Goal: Communication & Community: Answer question/provide support

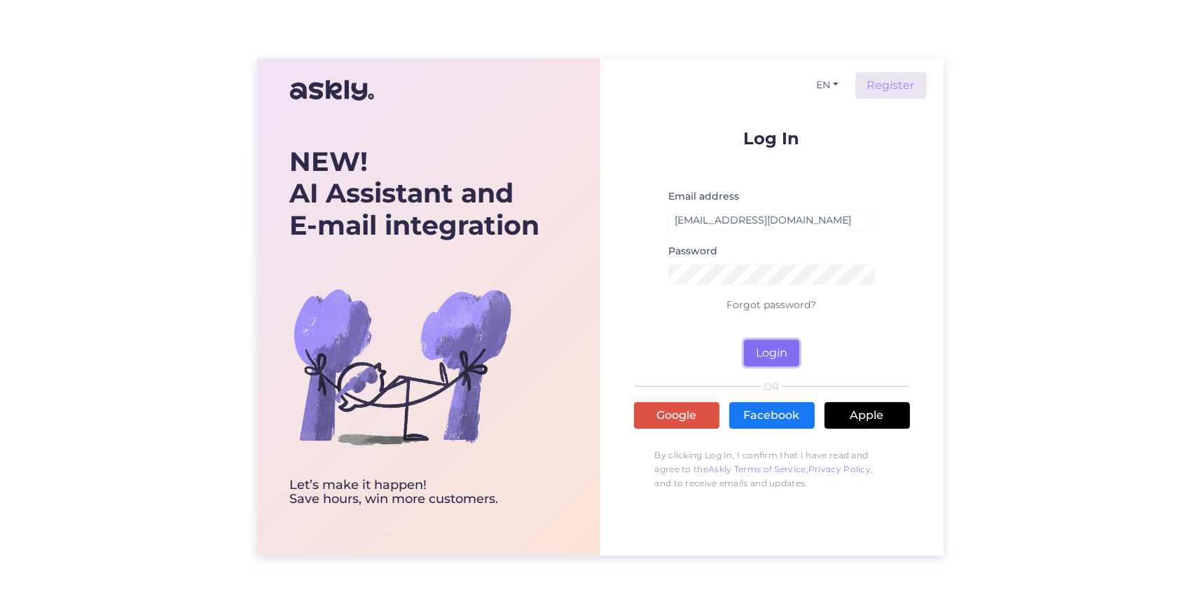
click at [765, 348] on button "Login" at bounding box center [771, 353] width 55 height 27
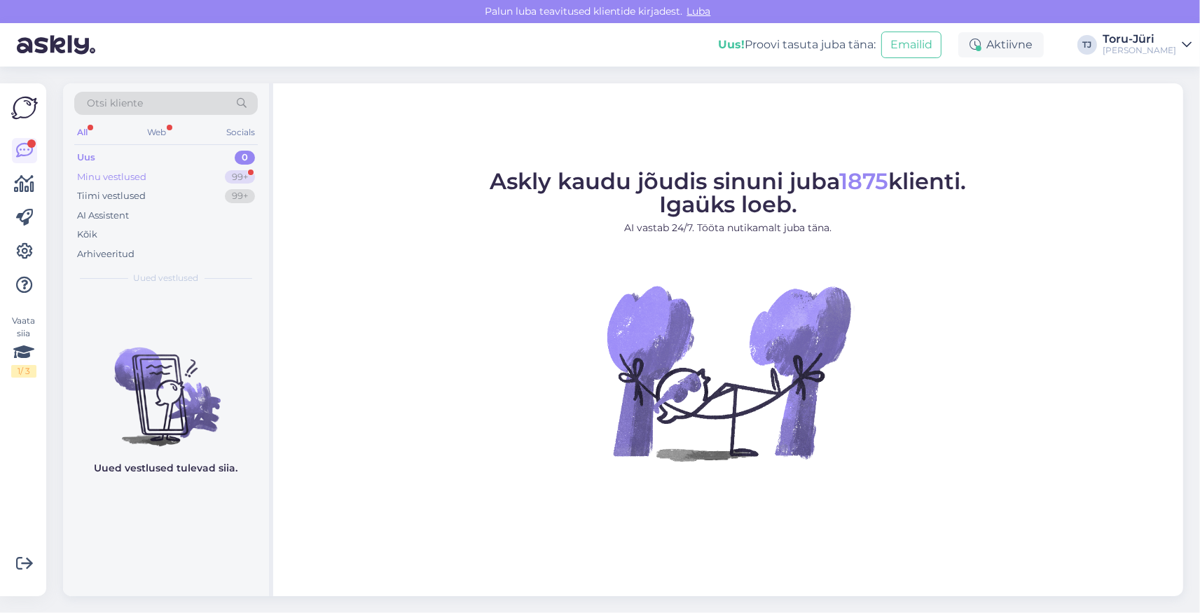
click at [163, 174] on div "Minu vestlused 99+" at bounding box center [166, 177] width 184 height 20
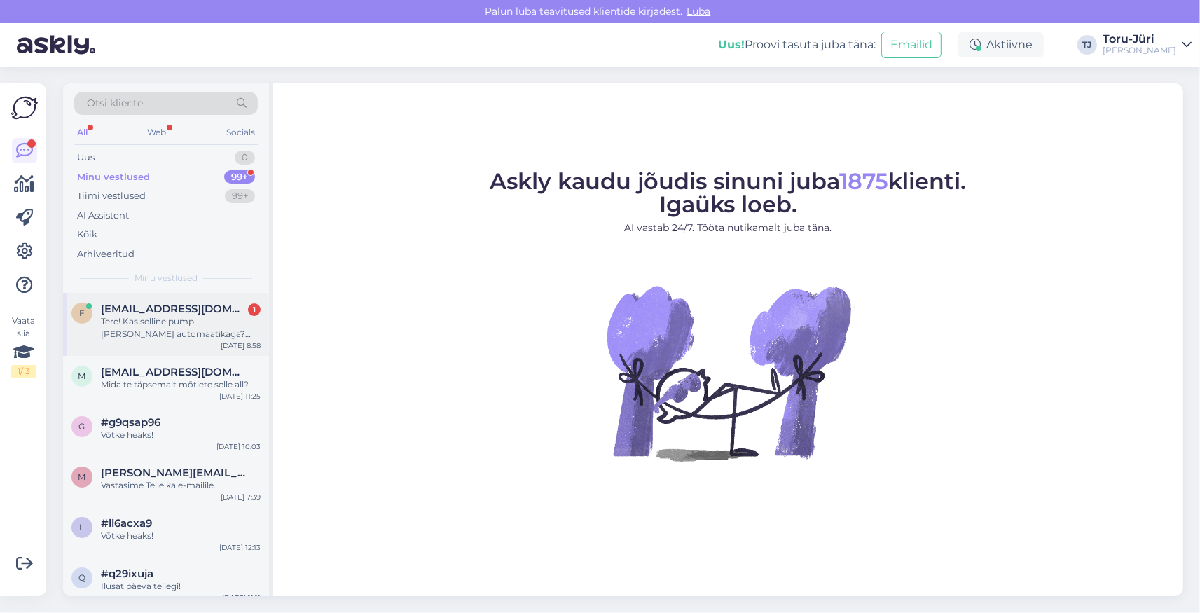
click at [188, 324] on div "Tere! Kas selline pump [PERSON_NAME] automaatikaga? Puurkaevupumba pea 4SR 15/3…" at bounding box center [181, 327] width 160 height 25
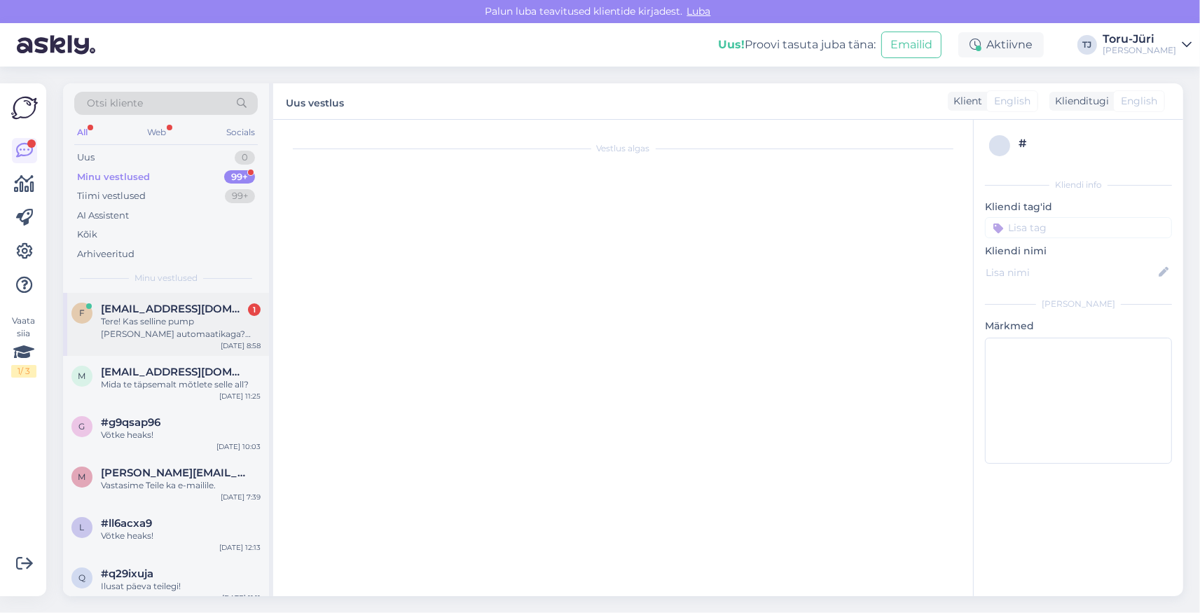
scroll to position [205, 0]
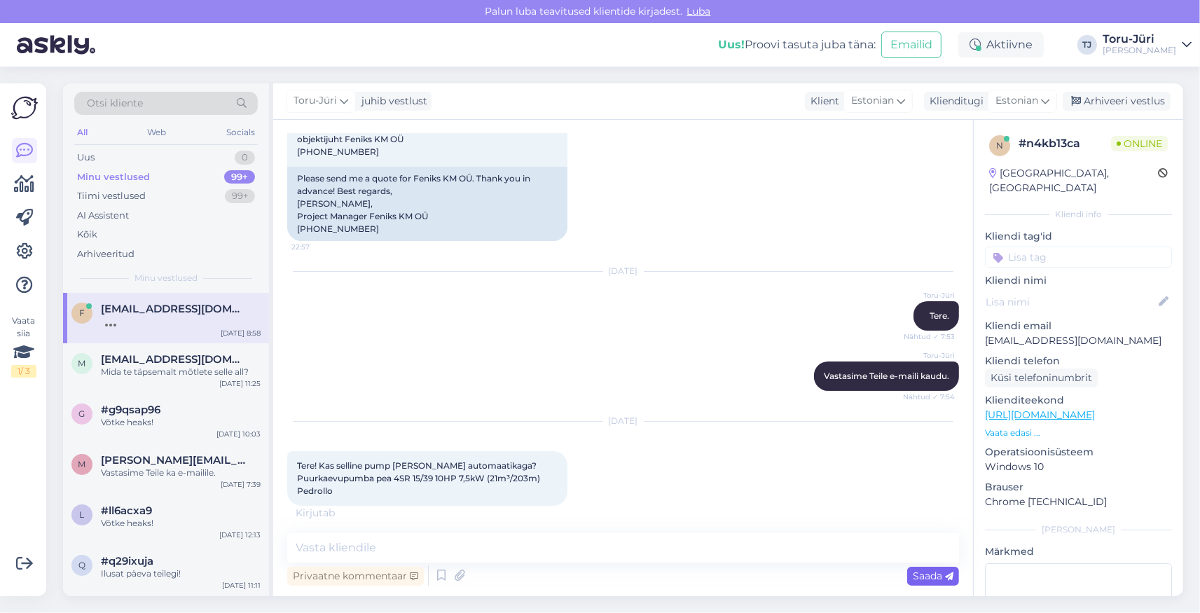
click at [945, 582] on span "Saada" at bounding box center [933, 576] width 41 height 13
click at [411, 552] on textarea at bounding box center [623, 547] width 672 height 29
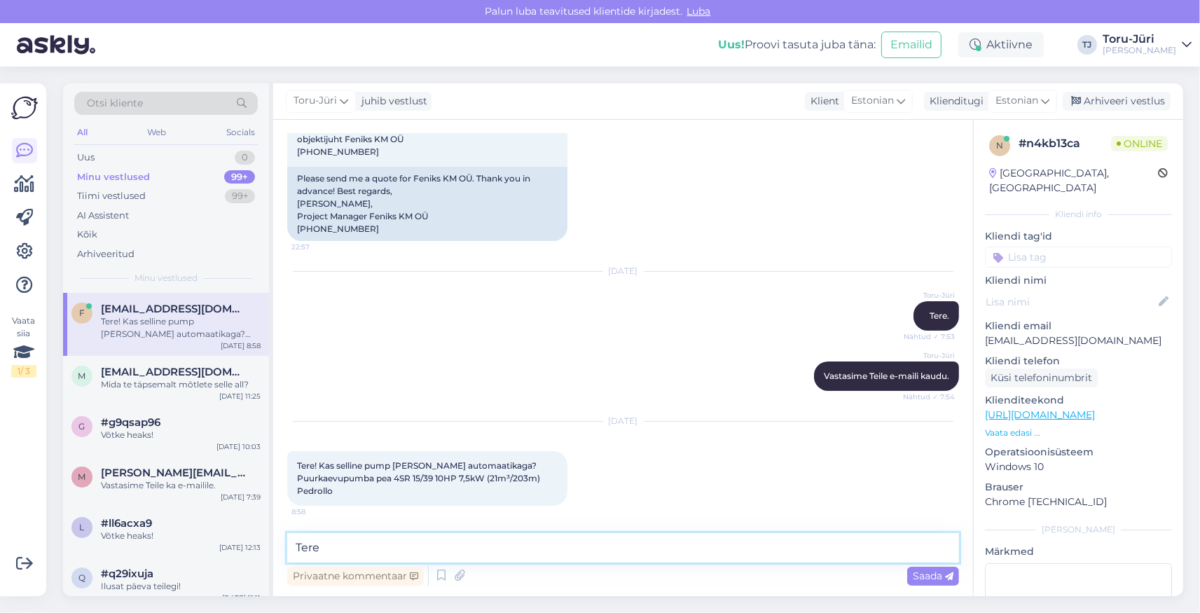
type textarea "Tere."
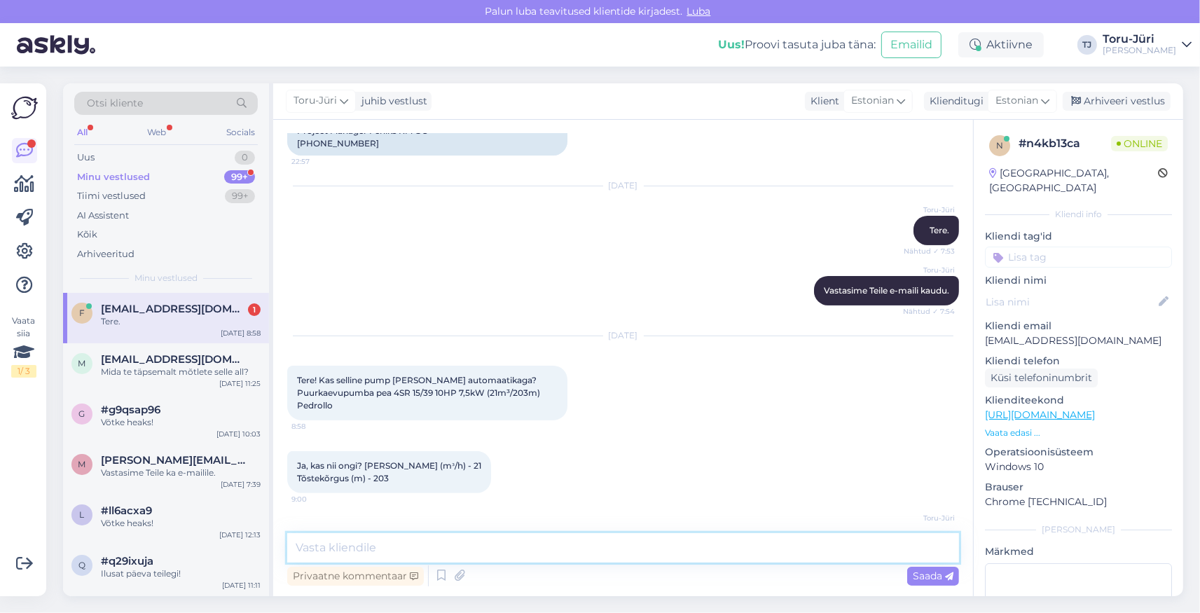
scroll to position [351, 0]
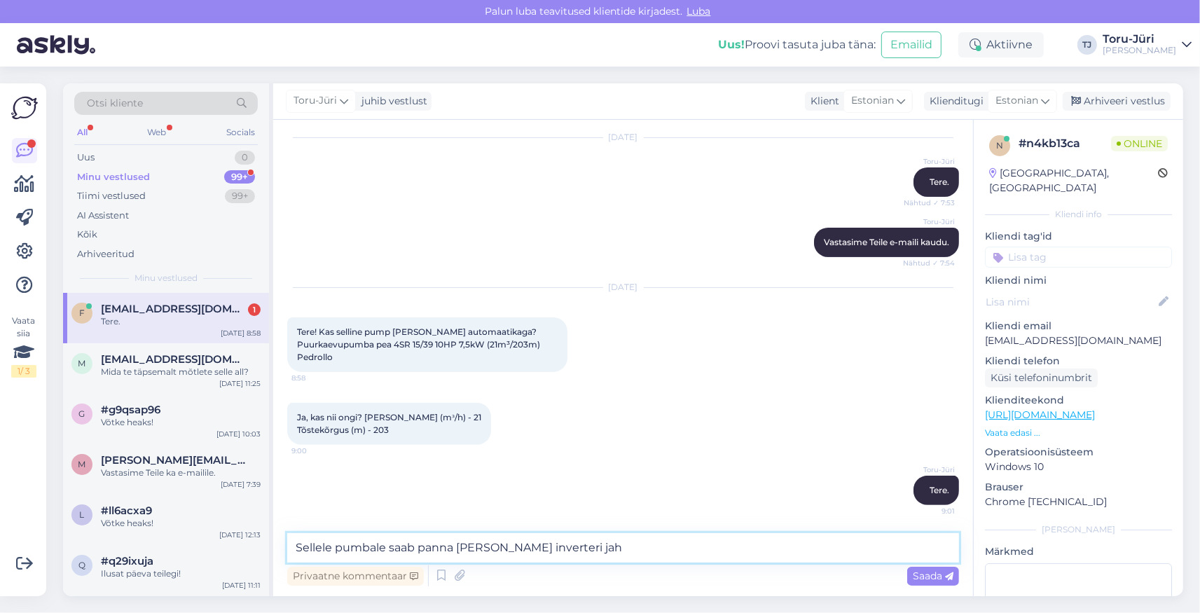
type textarea "Sellele pumbale saab panna [PERSON_NAME] inverteri jah."
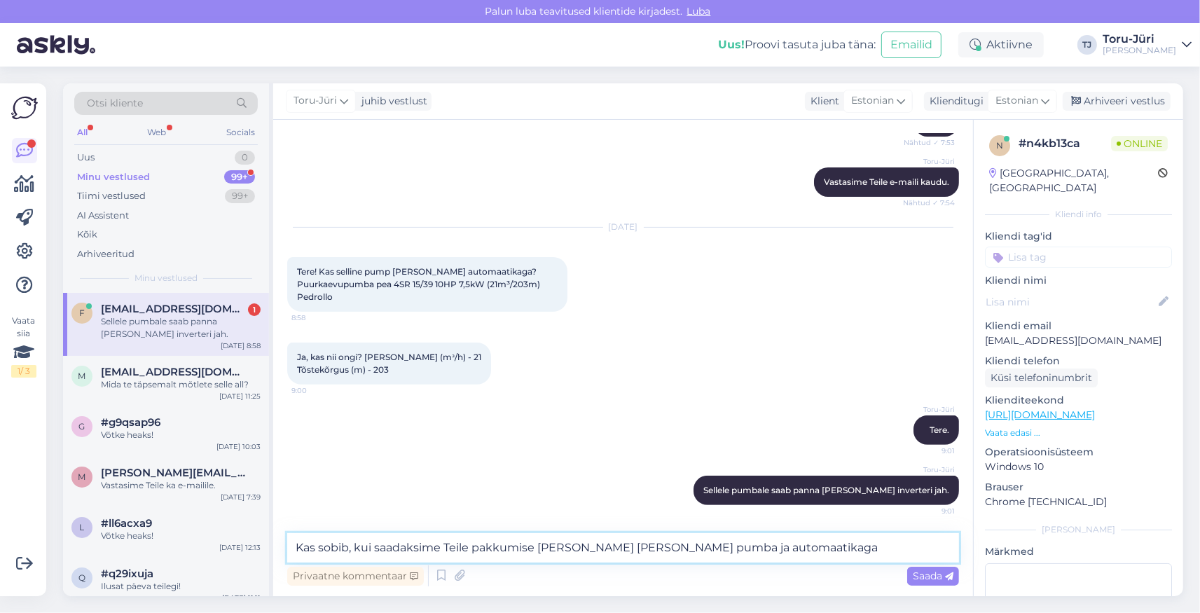
type textarea "Kas sobib, kui saadaksime Teile pakkumise [PERSON_NAME] [PERSON_NAME] pumba ja …"
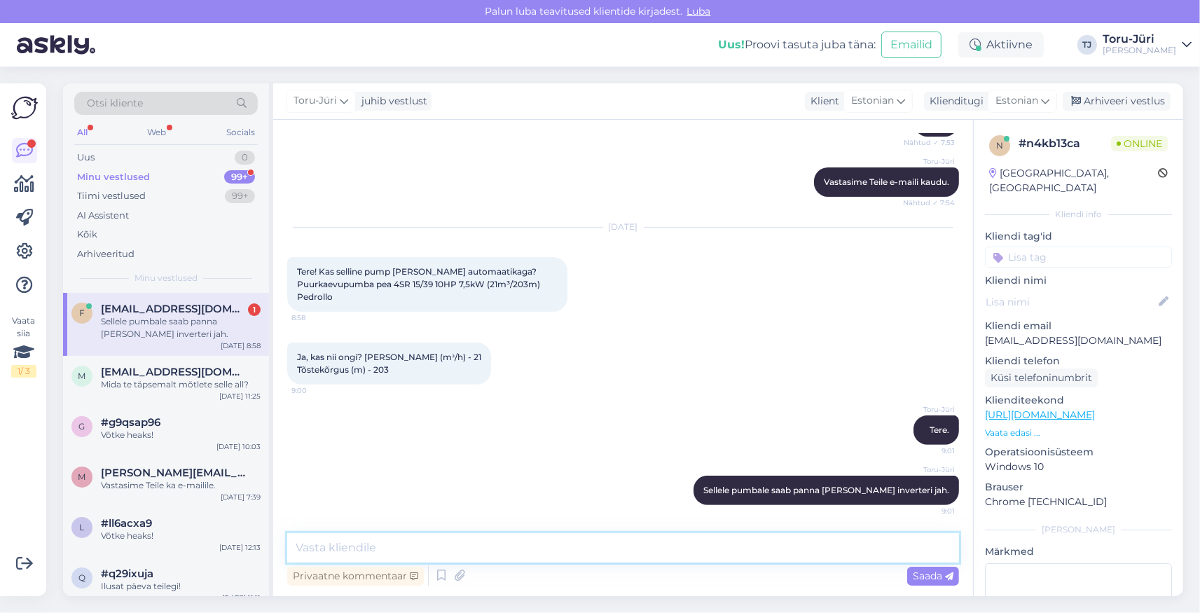
scroll to position [484, 0]
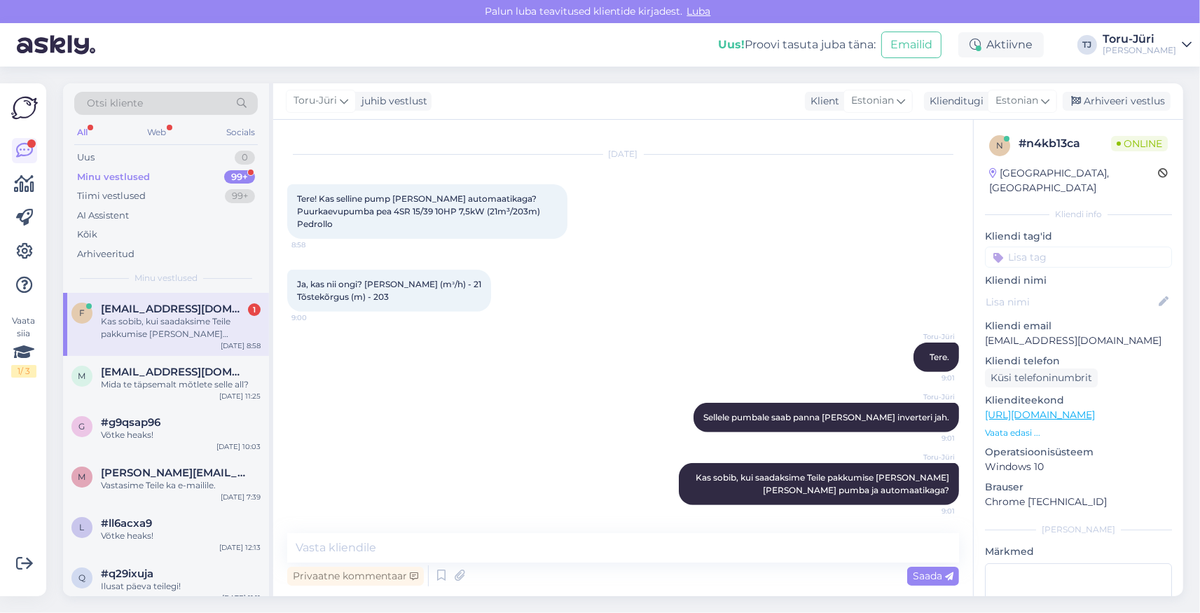
click at [133, 174] on div "Minu vestlused" at bounding box center [113, 177] width 73 height 14
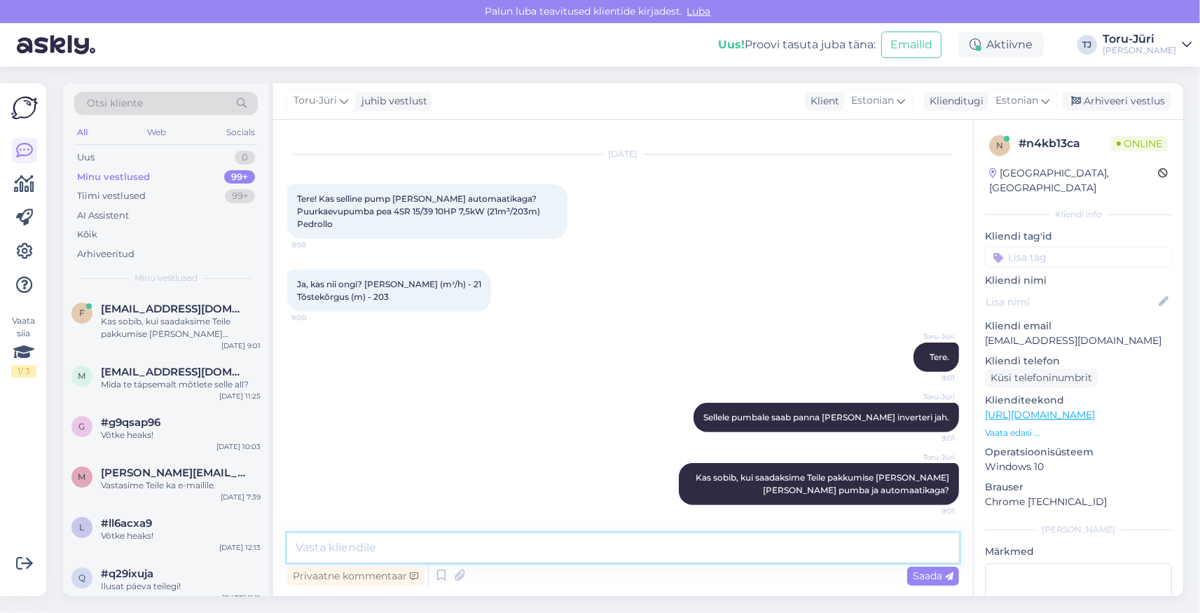
click at [449, 547] on textarea at bounding box center [623, 547] width 672 height 29
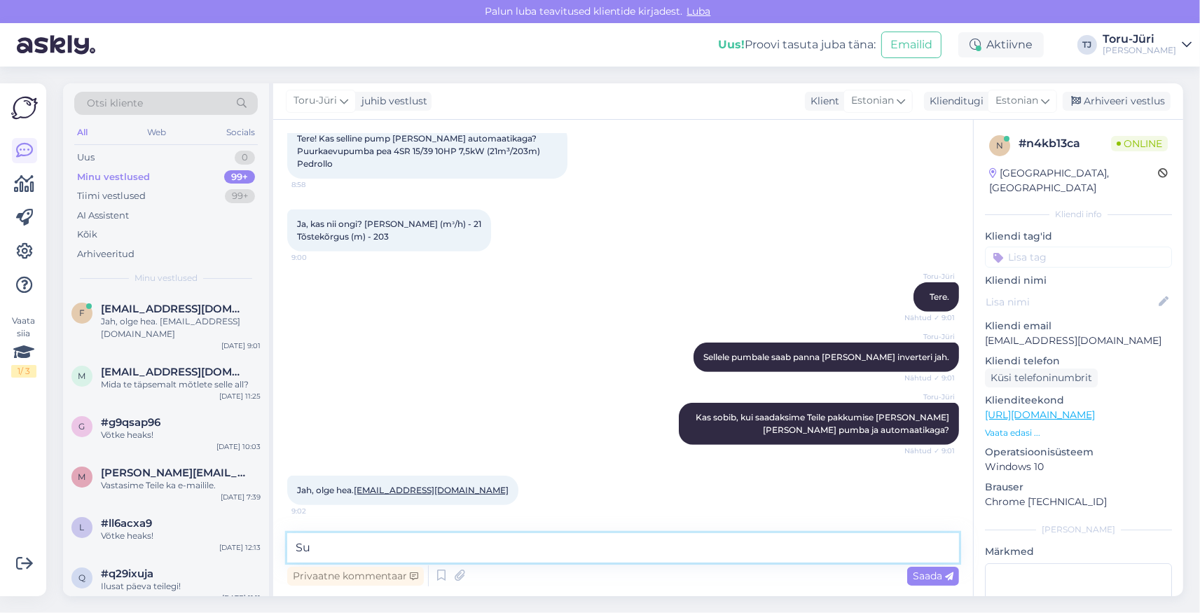
type textarea "S"
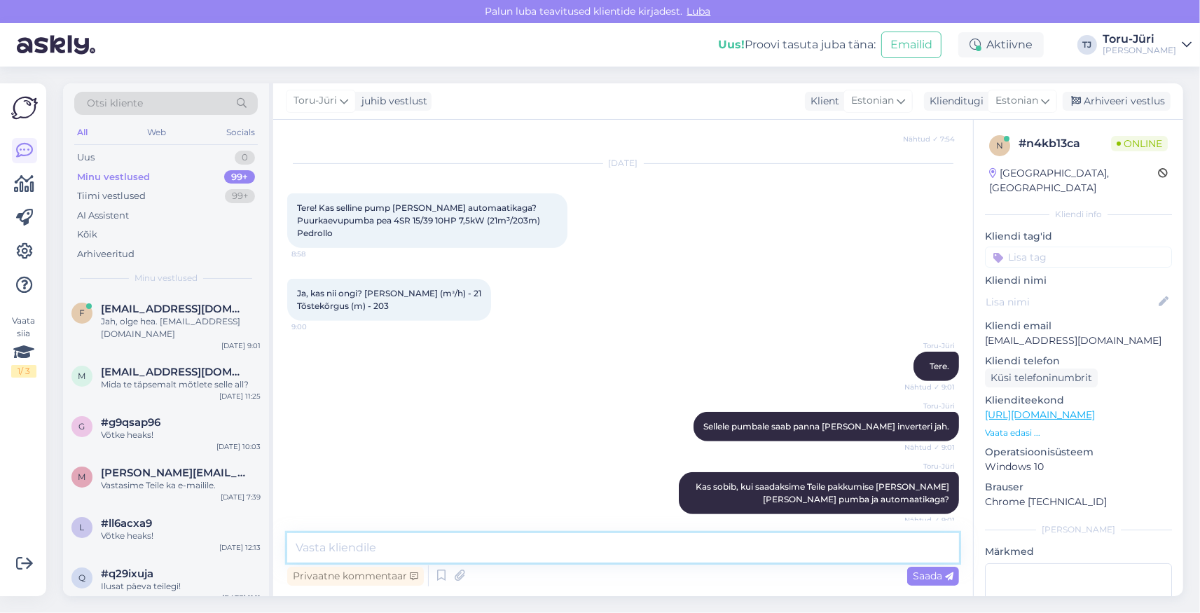
click at [413, 555] on textarea at bounding box center [623, 547] width 672 height 29
type textarea "Pakkumine saadetud."
